Goal: Transaction & Acquisition: Book appointment/travel/reservation

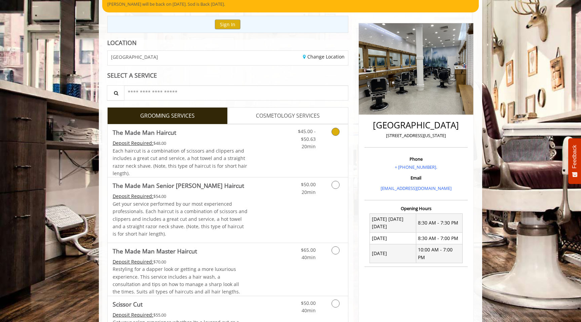
click at [325, 139] on div "Grooming services" at bounding box center [334, 137] width 27 height 26
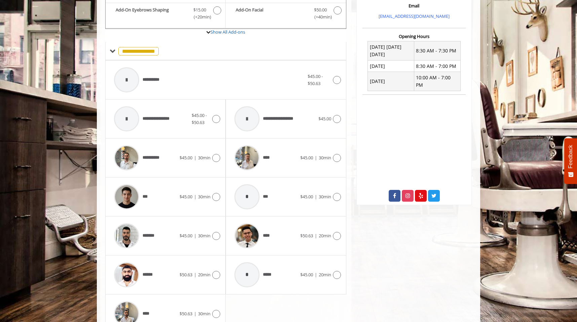
scroll to position [268, 0]
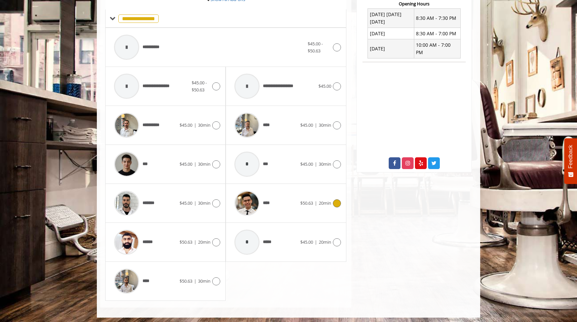
click at [259, 198] on div at bounding box center [247, 203] width 32 height 32
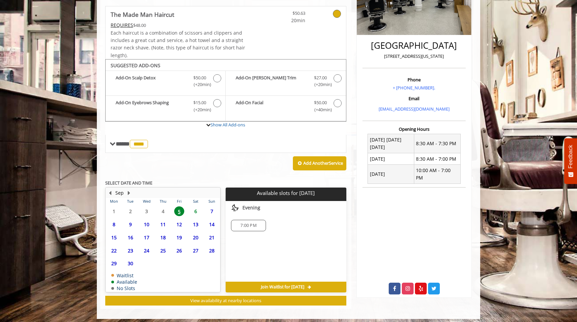
scroll to position [146, 0]
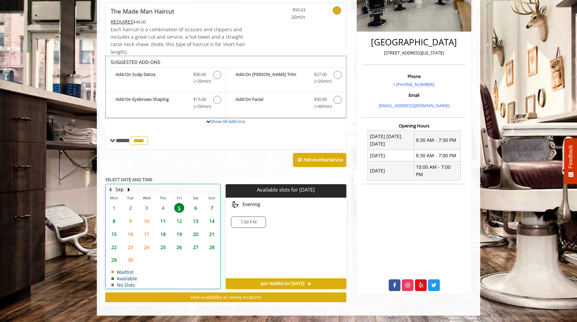
click at [190, 210] on div "6" at bounding box center [195, 208] width 13 height 10
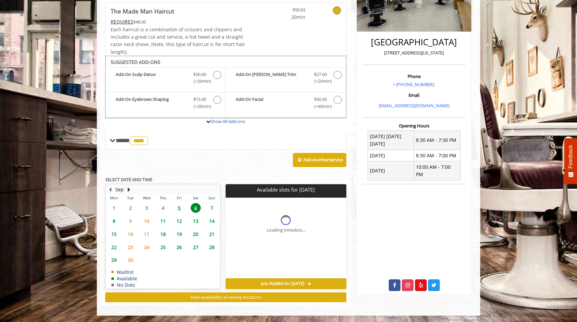
scroll to position [156, 0]
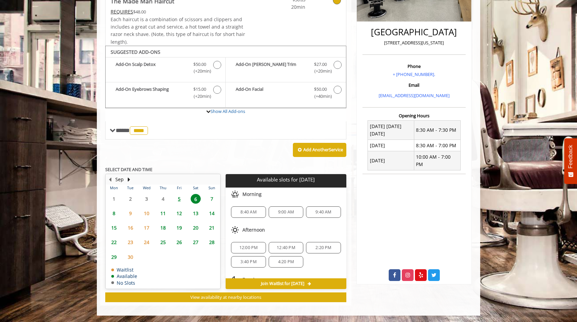
click at [183, 201] on span "5" at bounding box center [179, 199] width 10 height 10
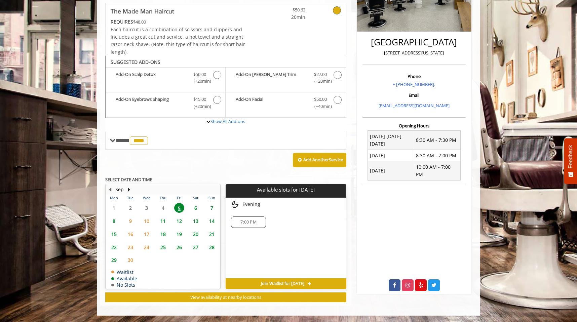
click at [255, 223] on span "7:00 PM" at bounding box center [248, 222] width 16 height 5
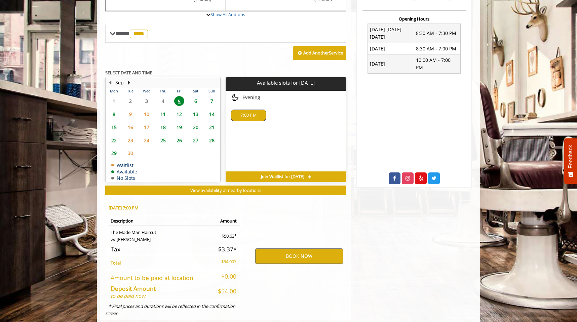
scroll to position [267, 0]
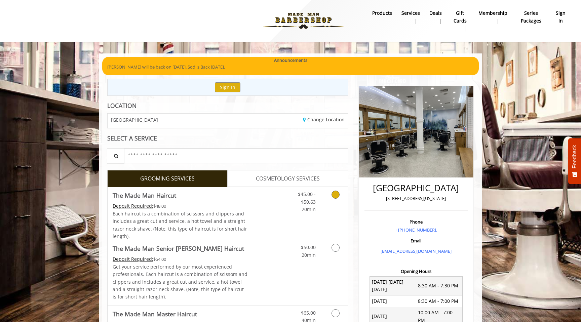
click at [293, 202] on link "$45.00 - $50.63 20min" at bounding box center [302, 200] width 28 height 26
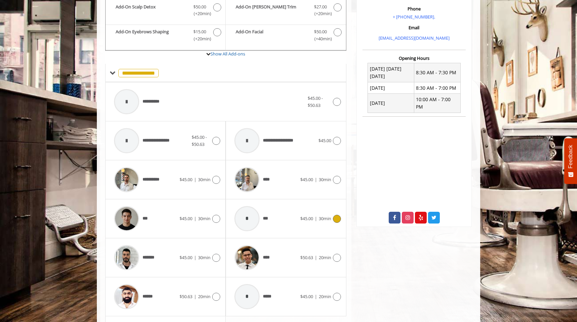
click at [277, 251] on div "****" at bounding box center [265, 258] width 69 height 32
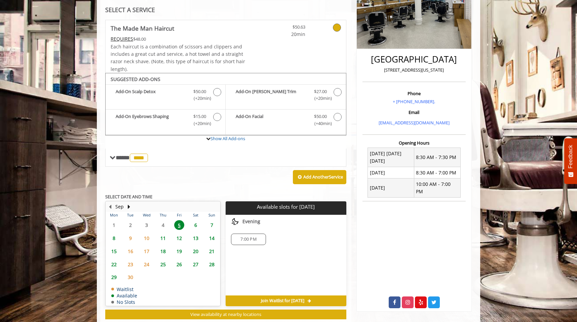
scroll to position [146, 0]
